Goal: Book appointment/travel/reservation

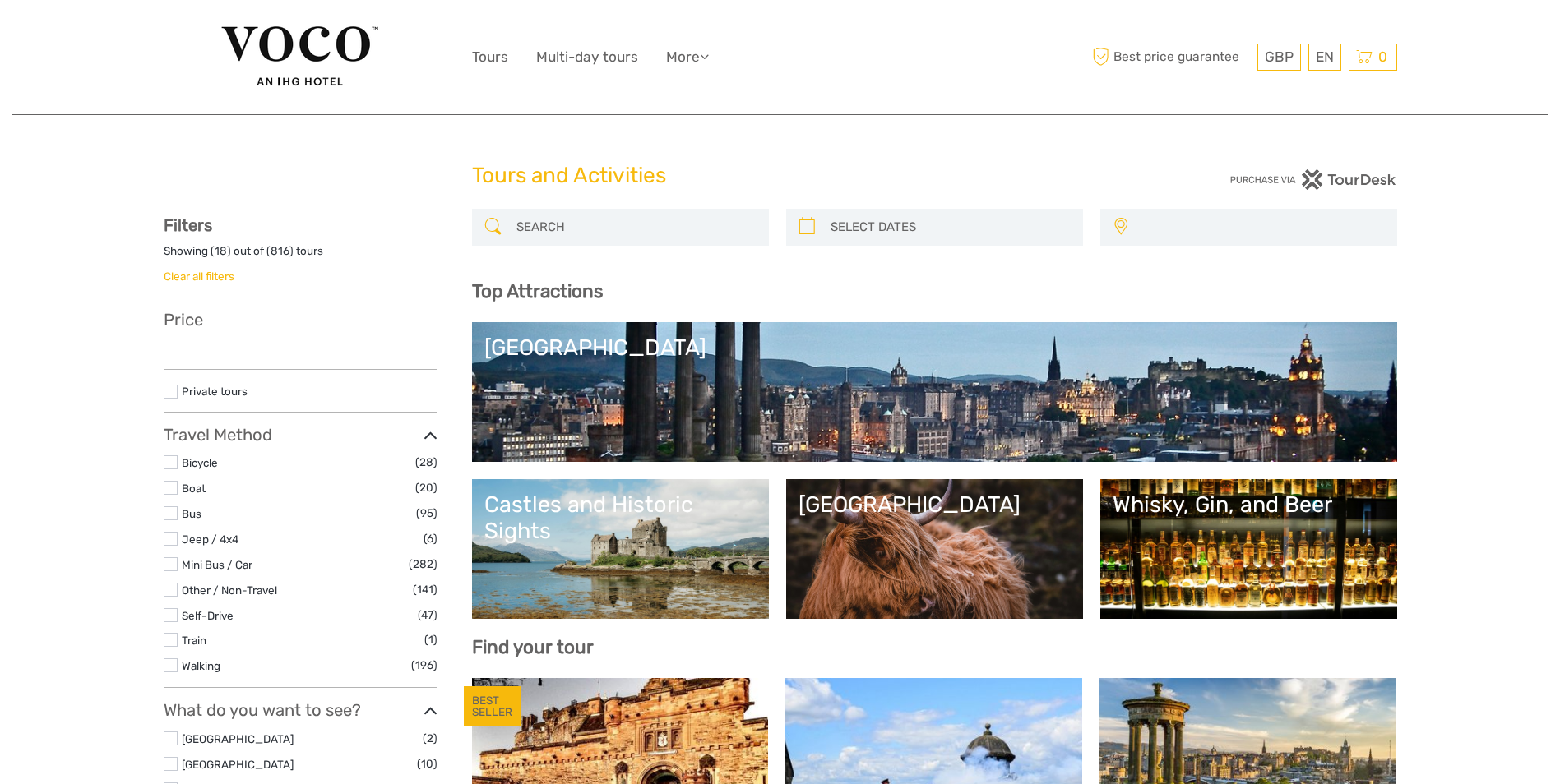
select select
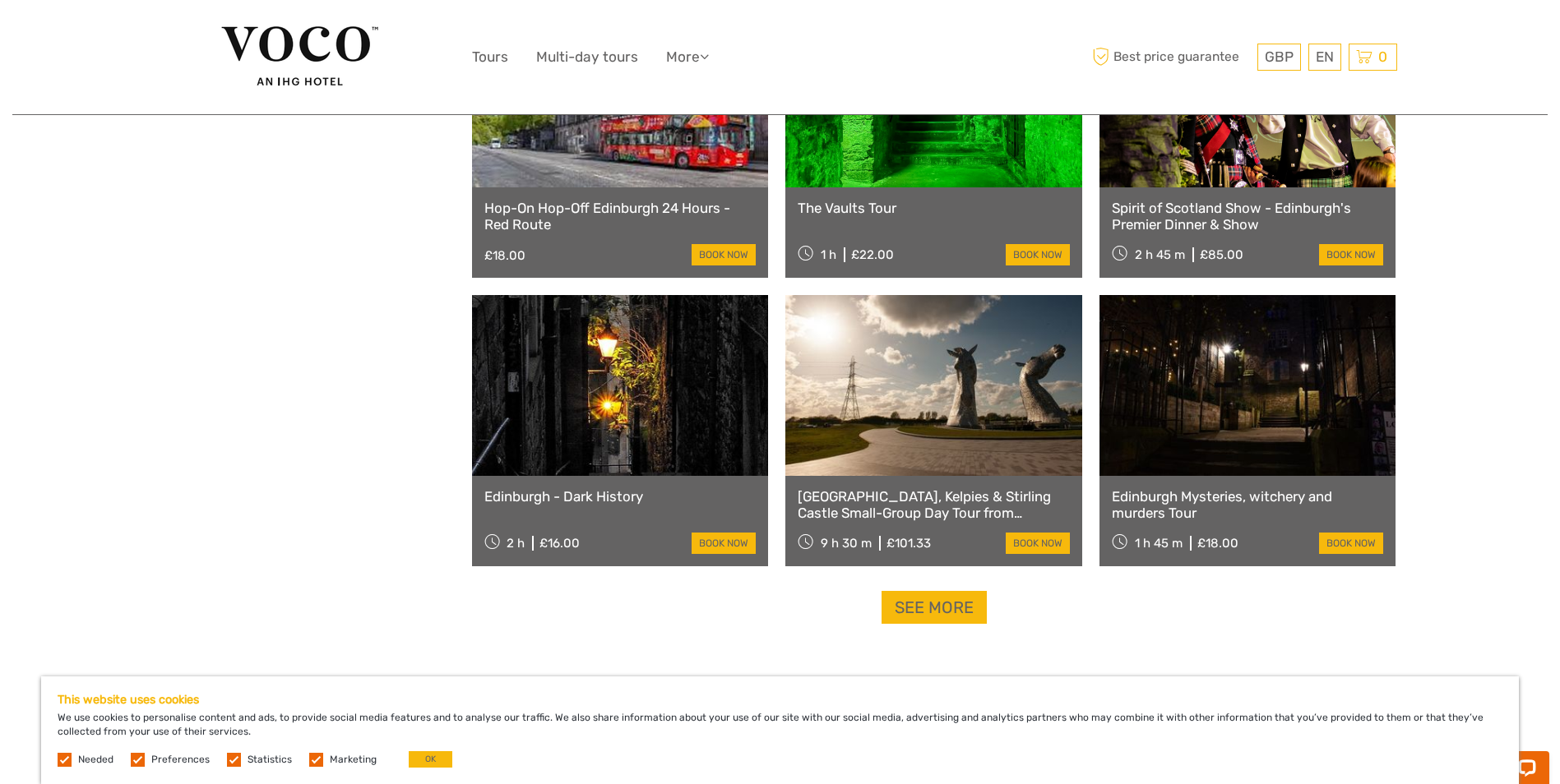
scroll to position [1973, 0]
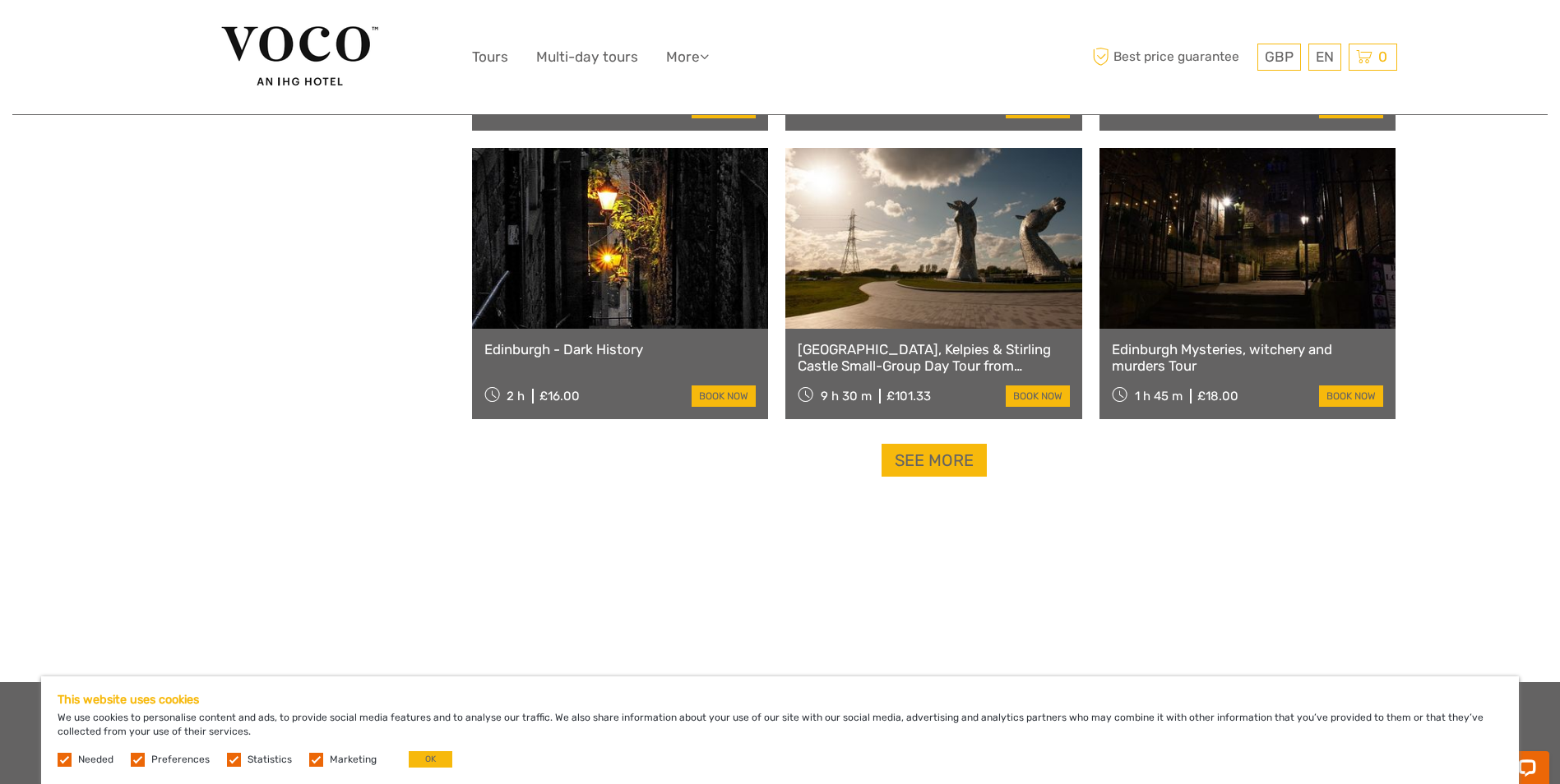
click at [140, 760] on label at bounding box center [138, 760] width 14 height 14
click at [0, 0] on input "checkbox" at bounding box center [0, 0] width 0 height 0
click at [227, 760] on label at bounding box center [234, 760] width 14 height 14
click at [0, 0] on input "checkbox" at bounding box center [0, 0] width 0 height 0
click at [309, 762] on label at bounding box center [316, 760] width 14 height 14
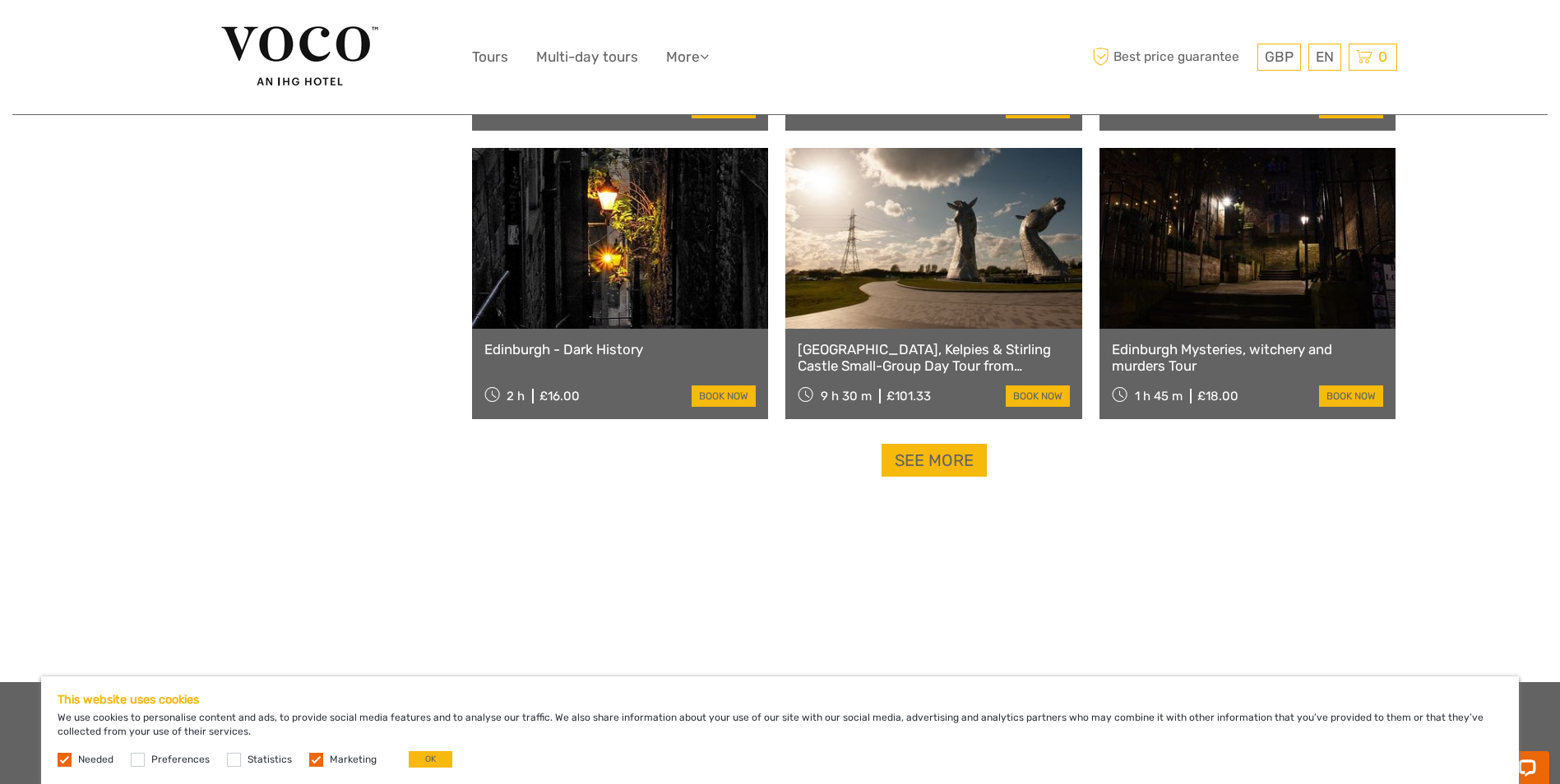
click at [0, 0] on input "checkbox" at bounding box center [0, 0] width 0 height 0
click at [417, 759] on button "OK" at bounding box center [431, 759] width 44 height 16
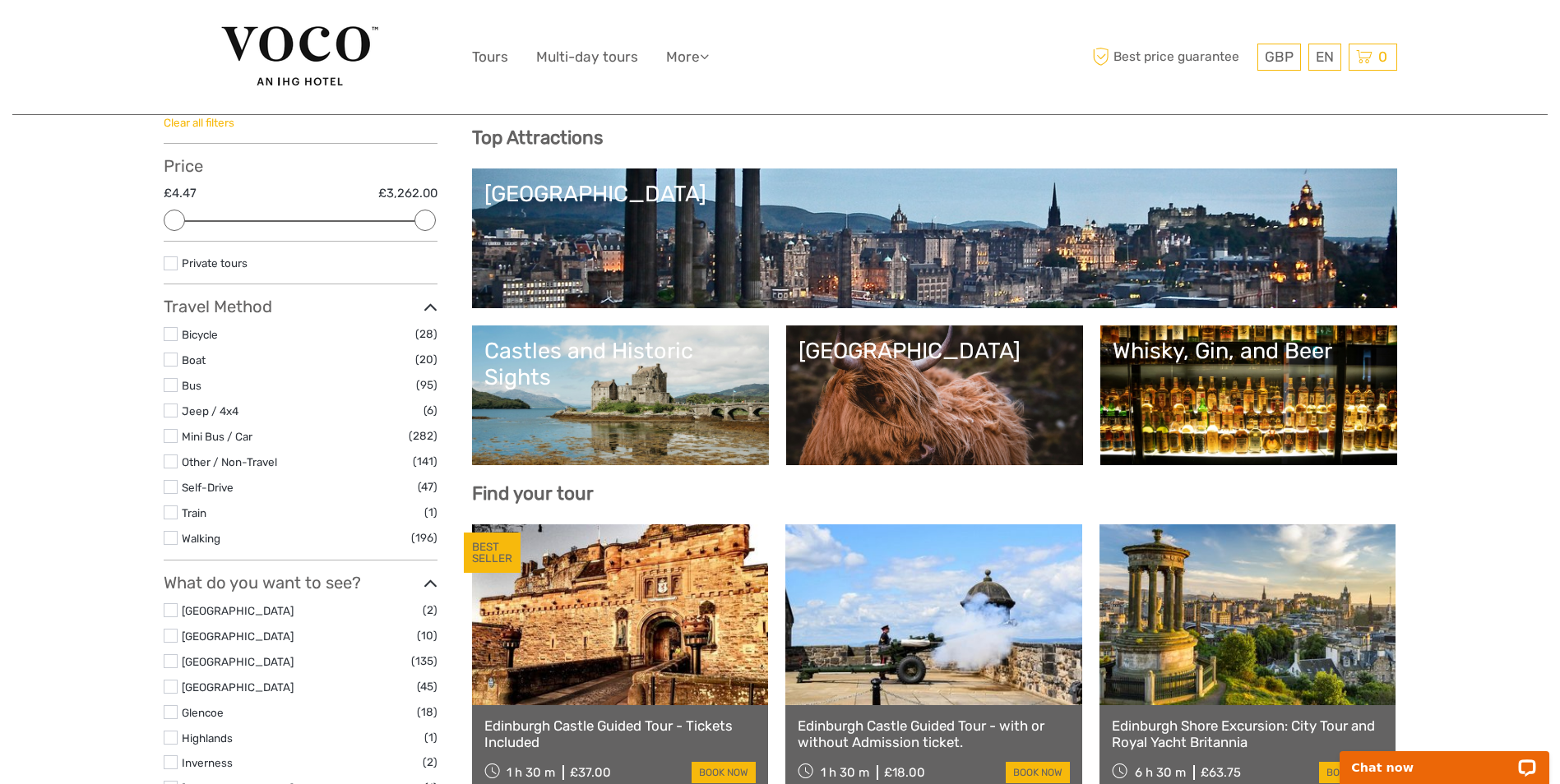
scroll to position [165, 0]
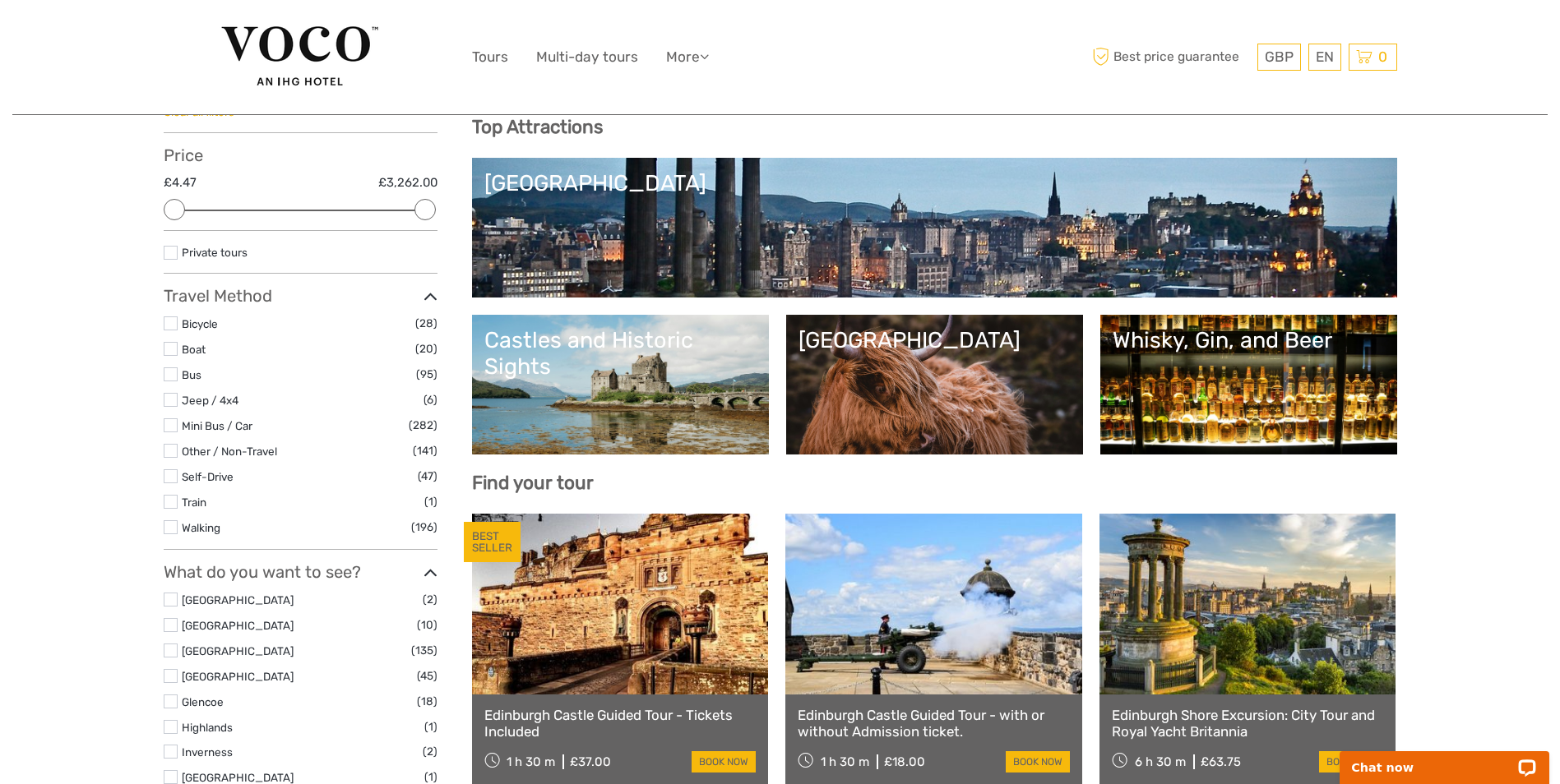
click at [934, 389] on link "[GEOGRAPHIC_DATA]" at bounding box center [934, 384] width 272 height 115
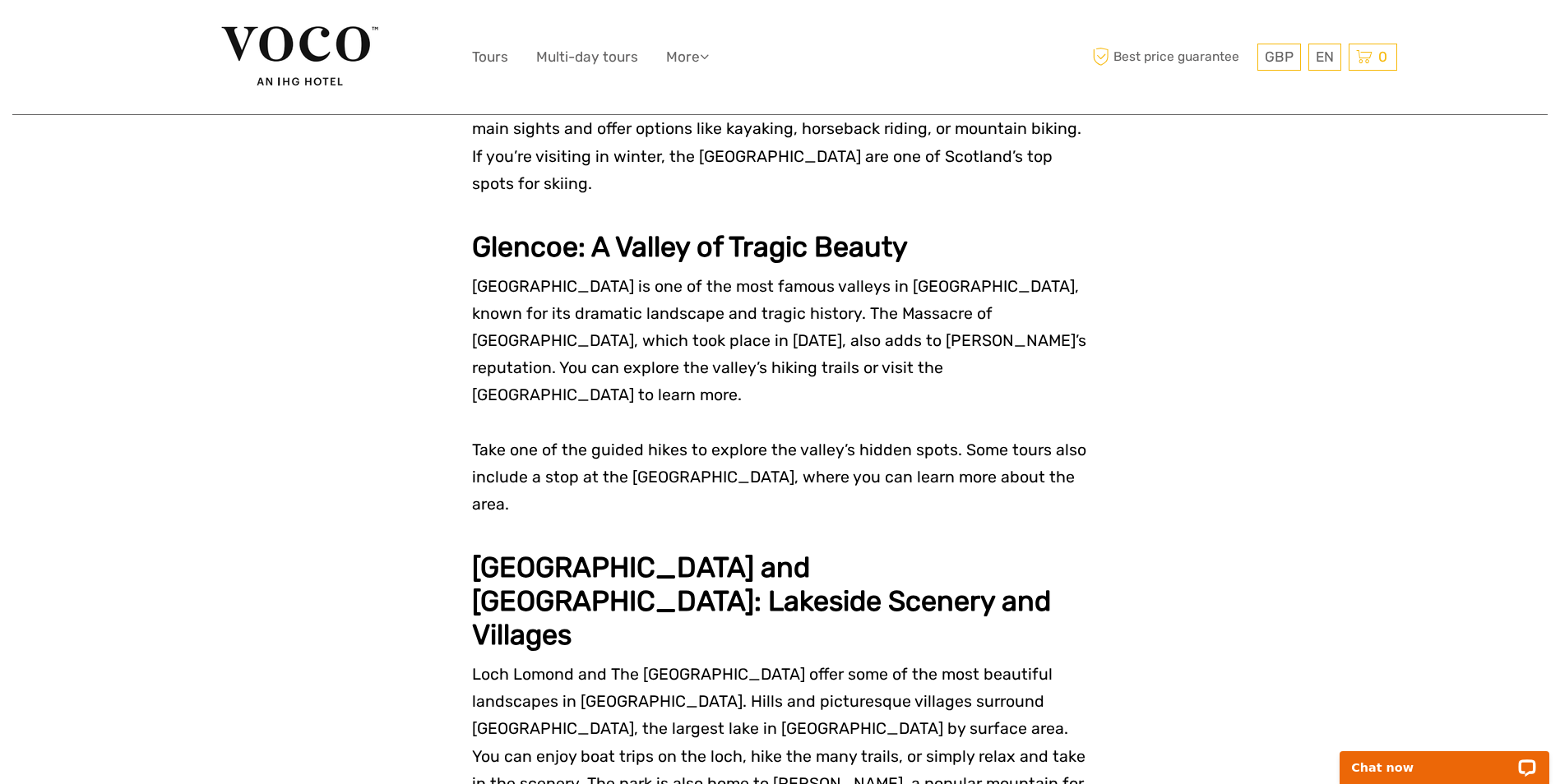
scroll to position [2958, 0]
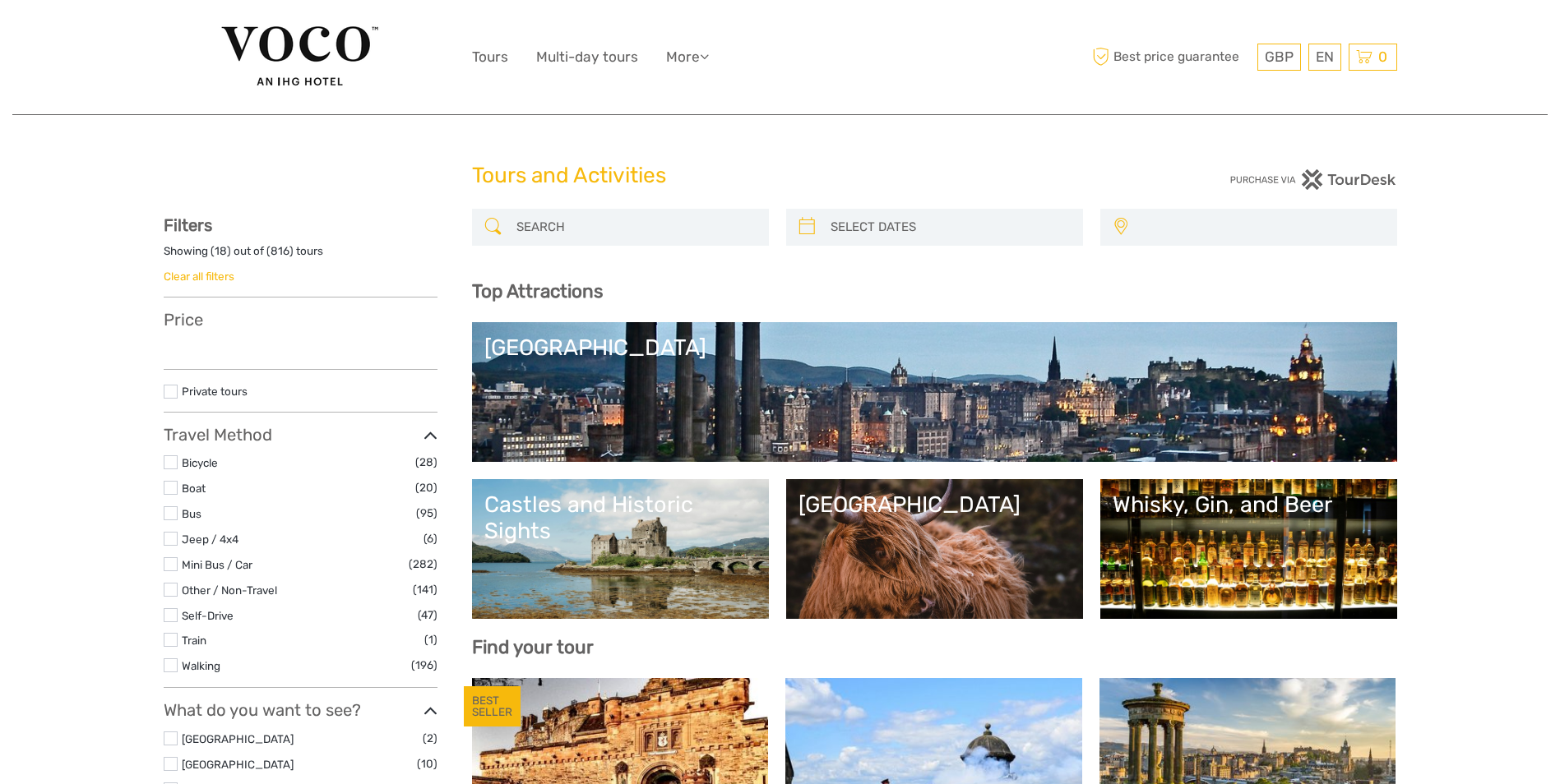
select select
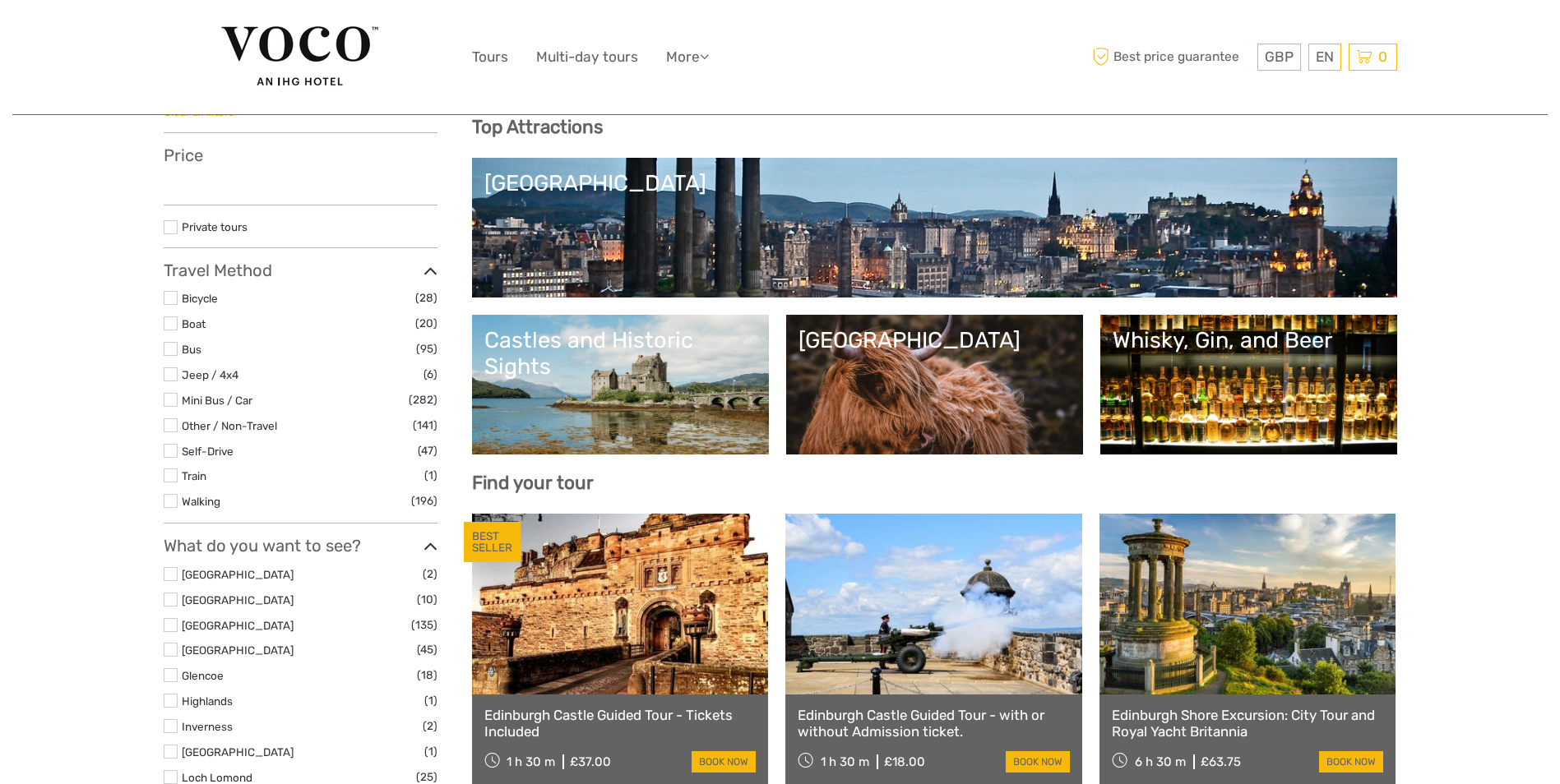
select select
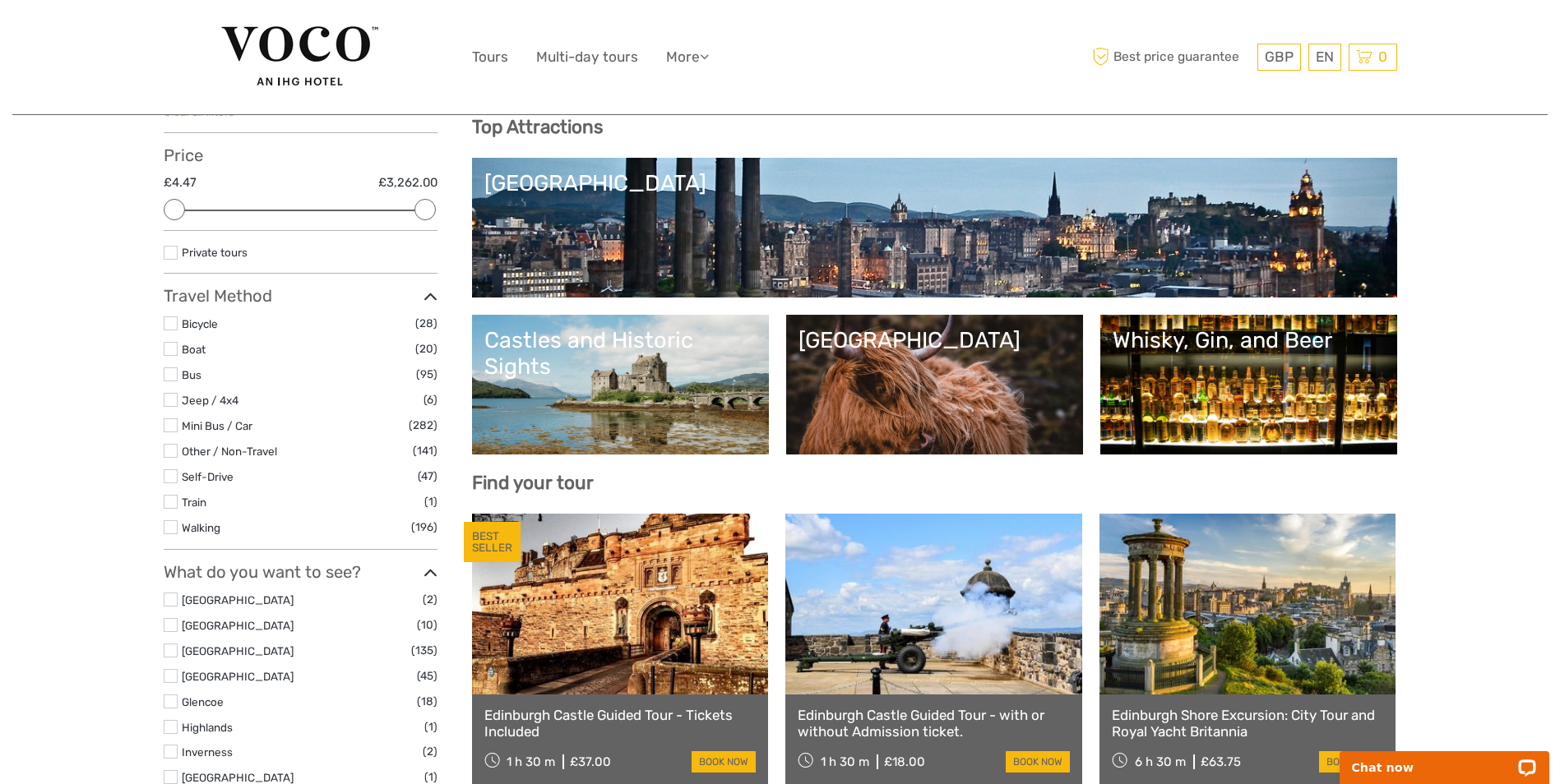
scroll to position [0, 0]
click at [606, 370] on div "Castles and Historic Sights" at bounding box center [620, 354] width 272 height 53
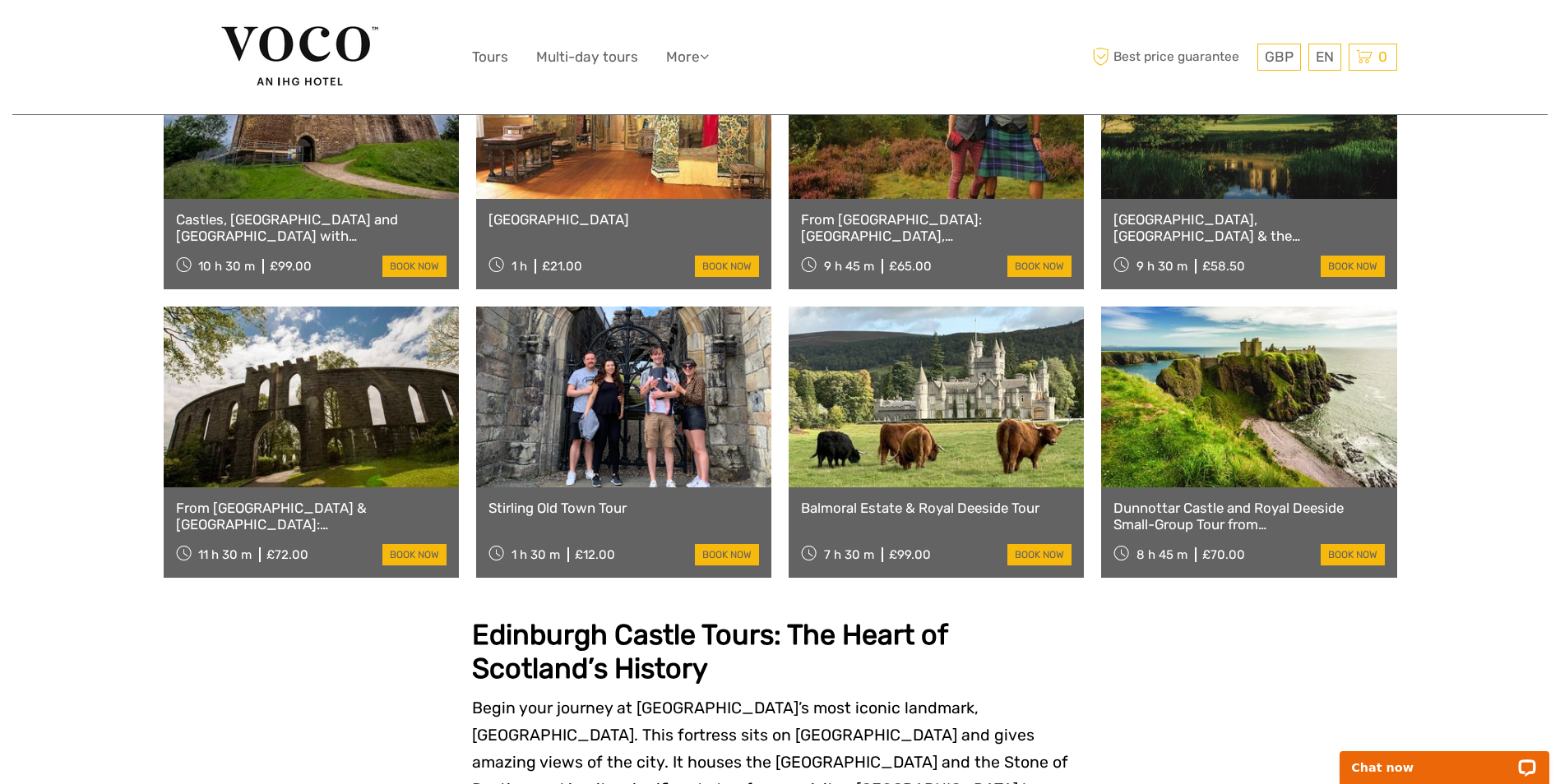
scroll to position [1232, 0]
